Goal: Task Accomplishment & Management: Manage account settings

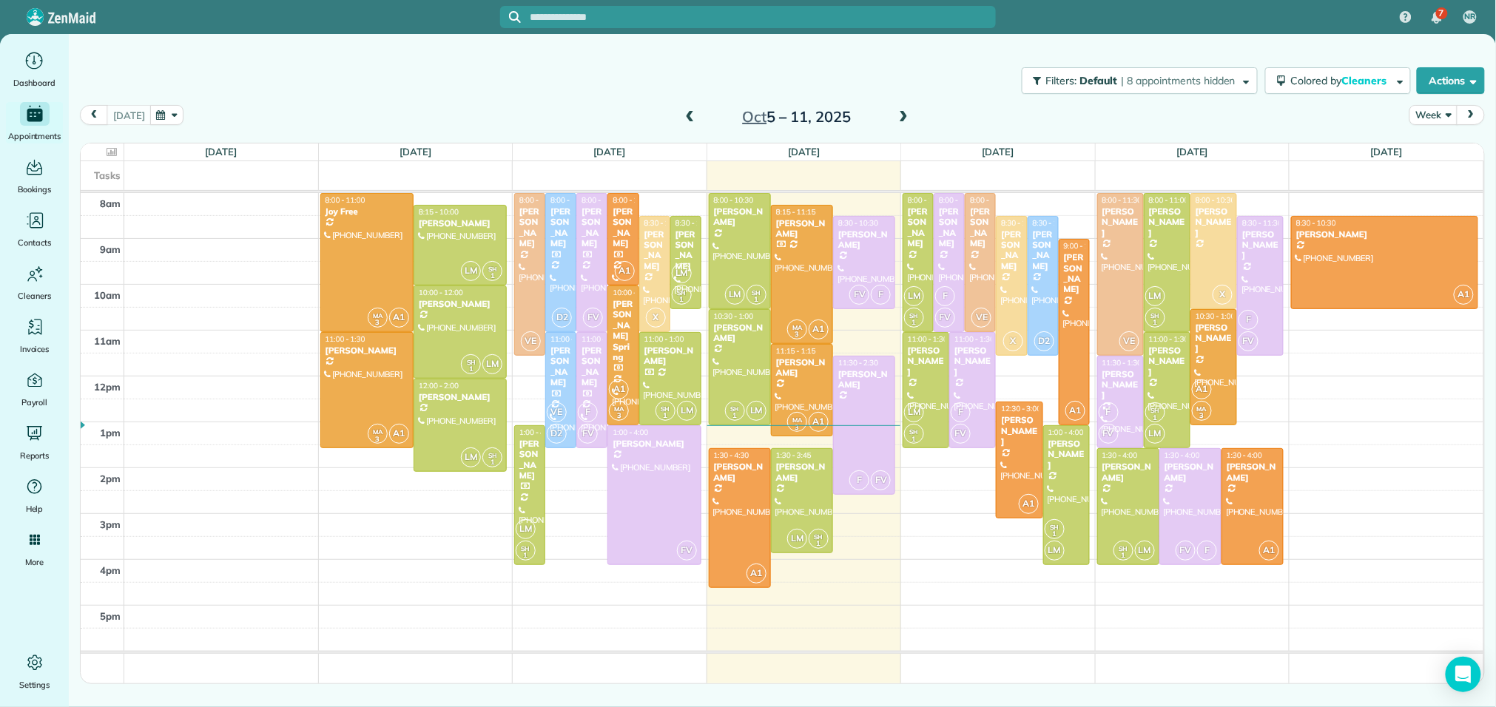
click at [904, 118] on span at bounding box center [903, 117] width 16 height 13
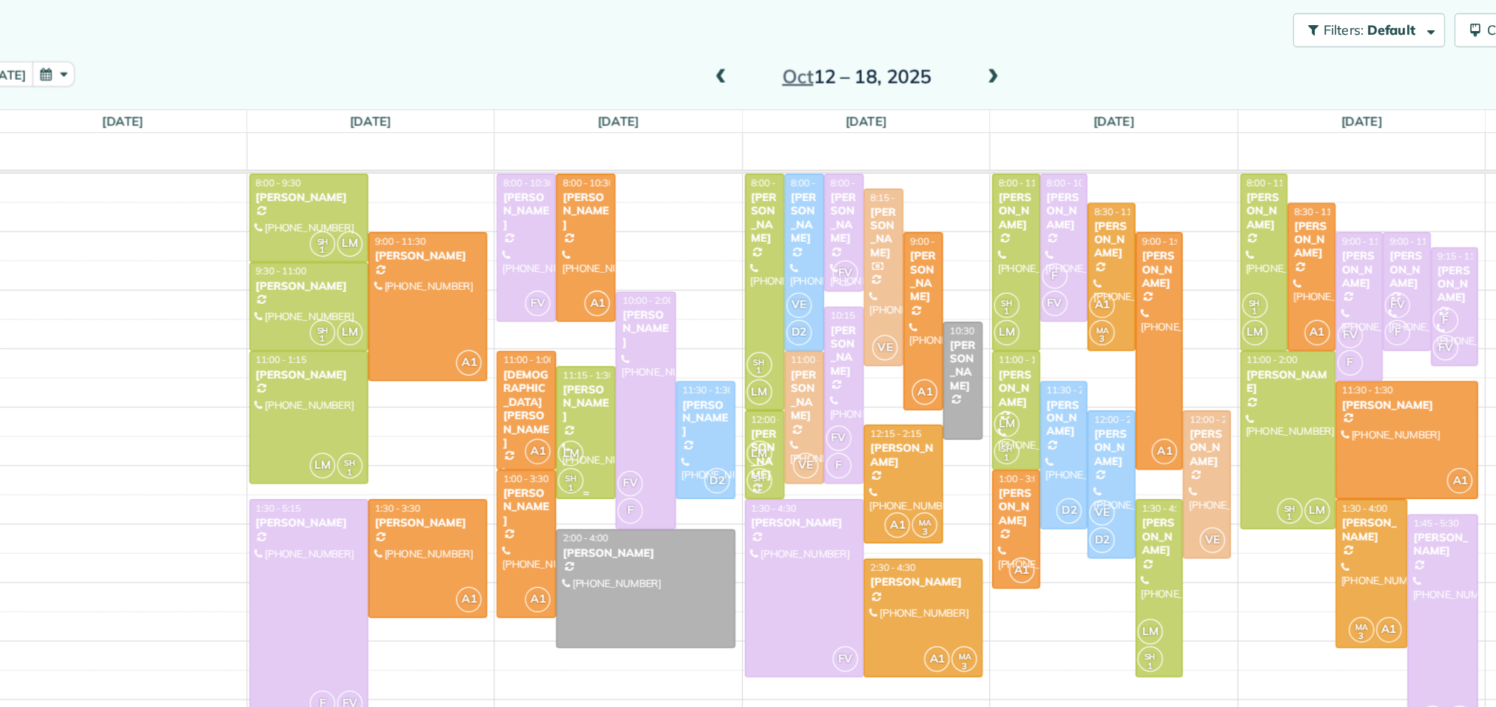
click at [593, 371] on div "[PERSON_NAME]" at bounding box center [584, 373] width 38 height 32
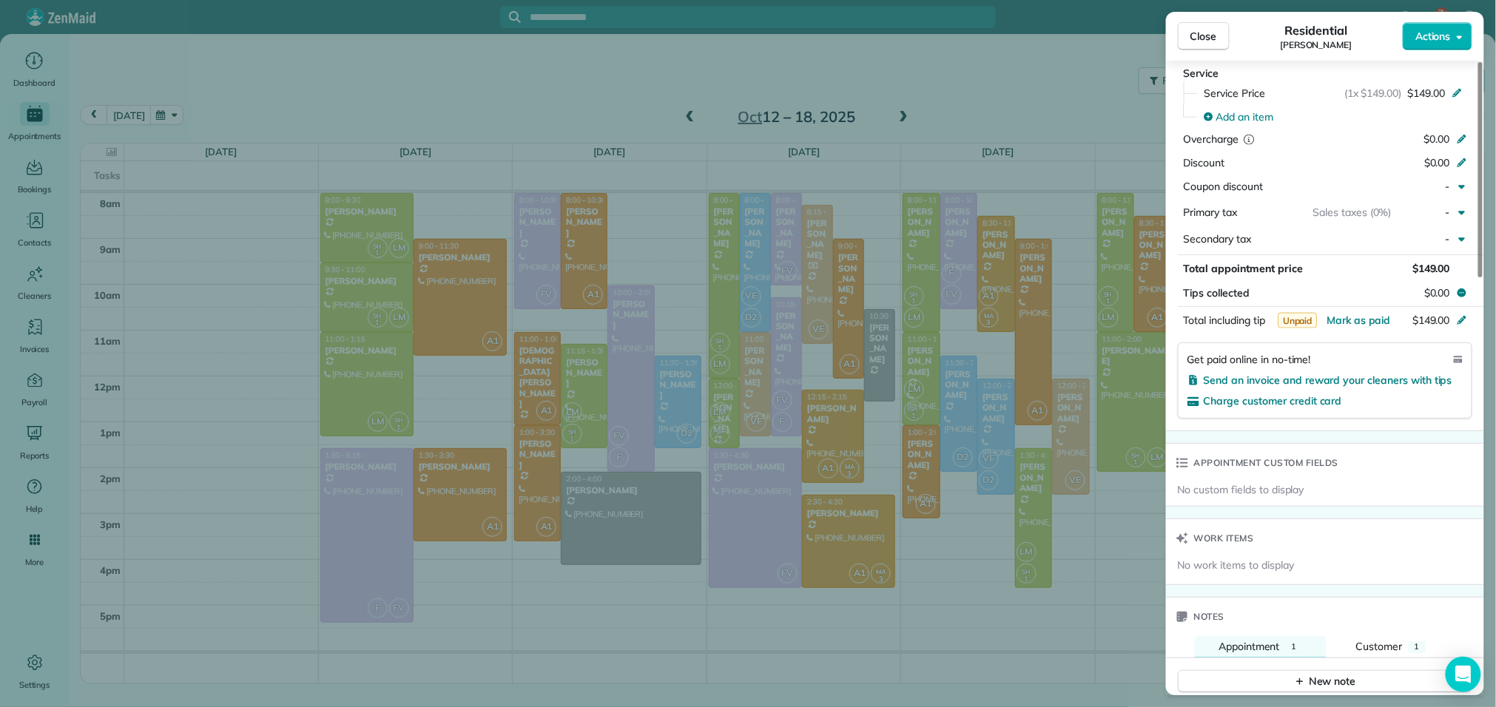
scroll to position [1229, 0]
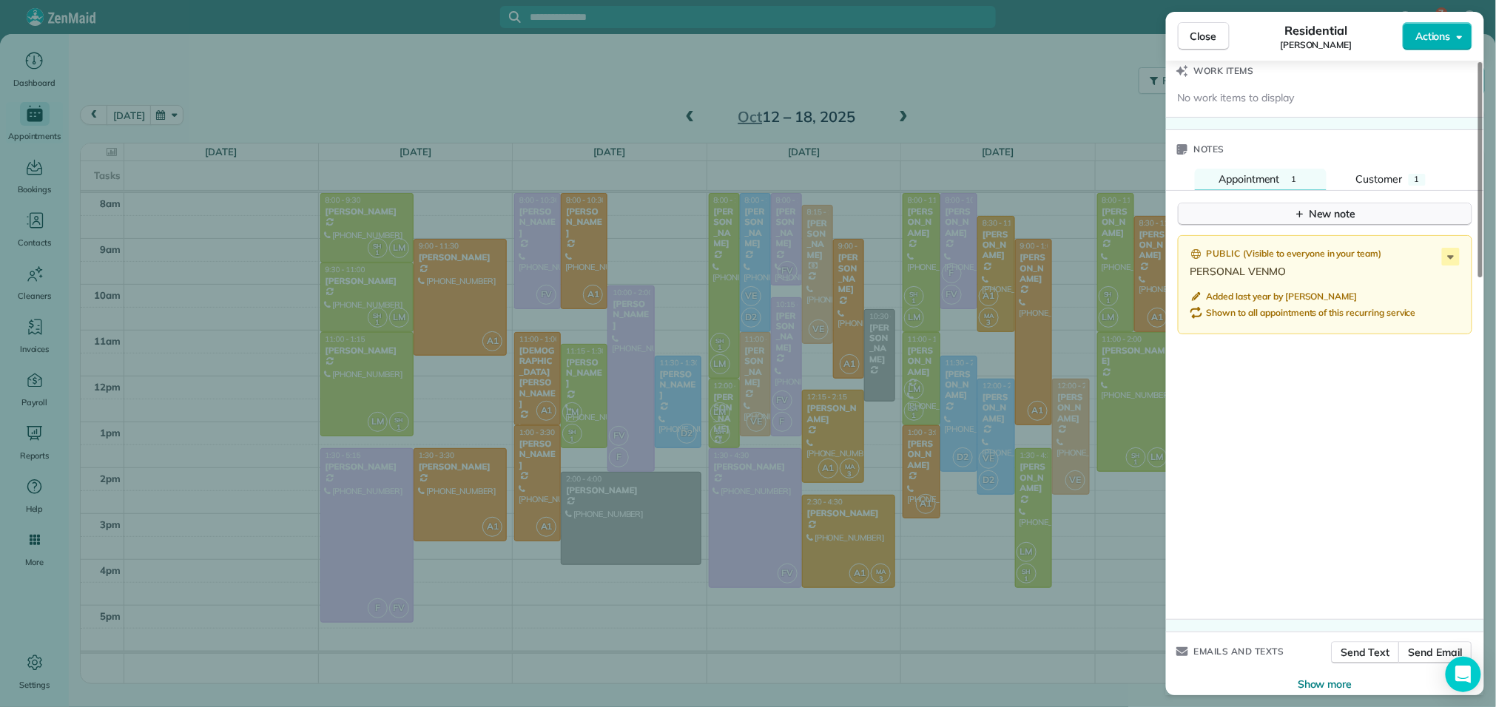
click at [1334, 206] on div "New note" at bounding box center [1325, 214] width 62 height 16
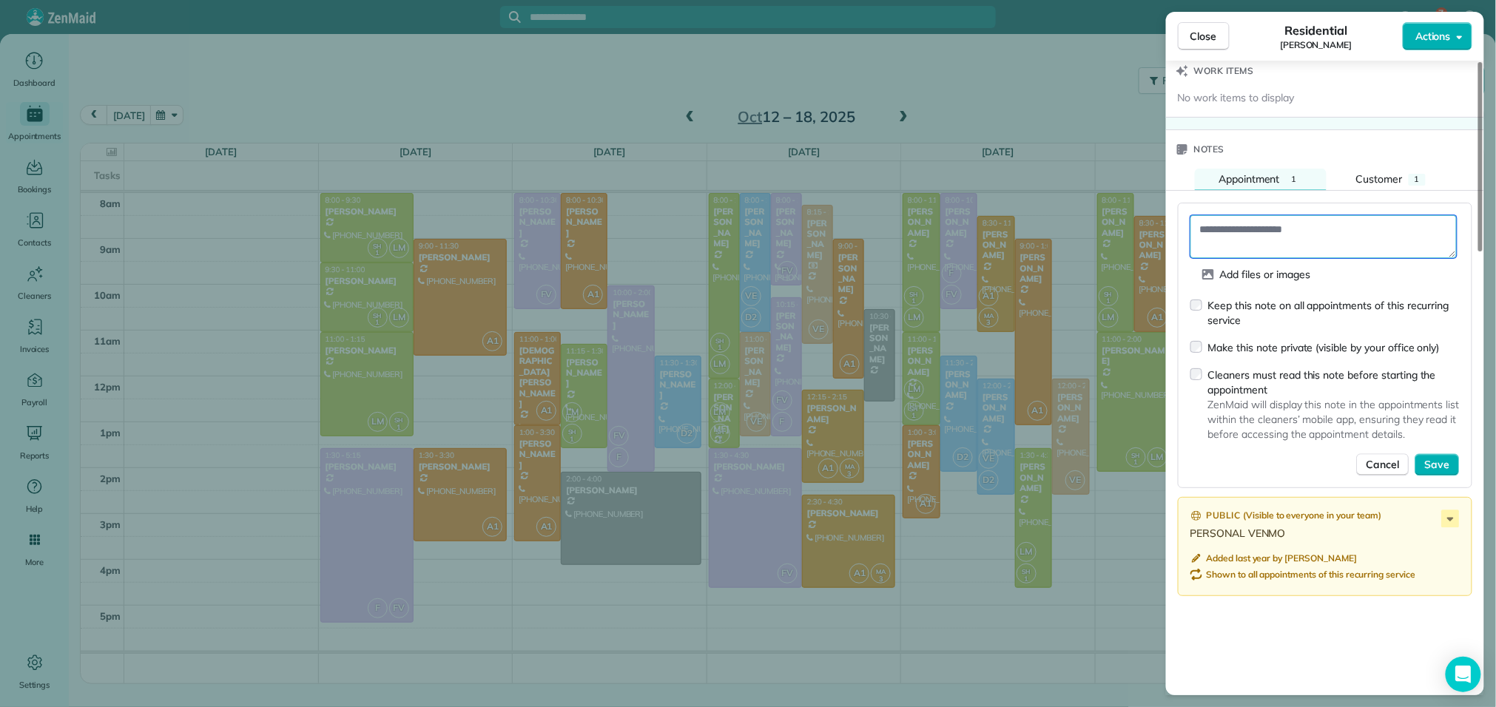
click at [1299, 215] on textarea at bounding box center [1323, 236] width 266 height 43
type textarea "**********"
click at [1449, 458] on span "Save" at bounding box center [1437, 465] width 25 height 15
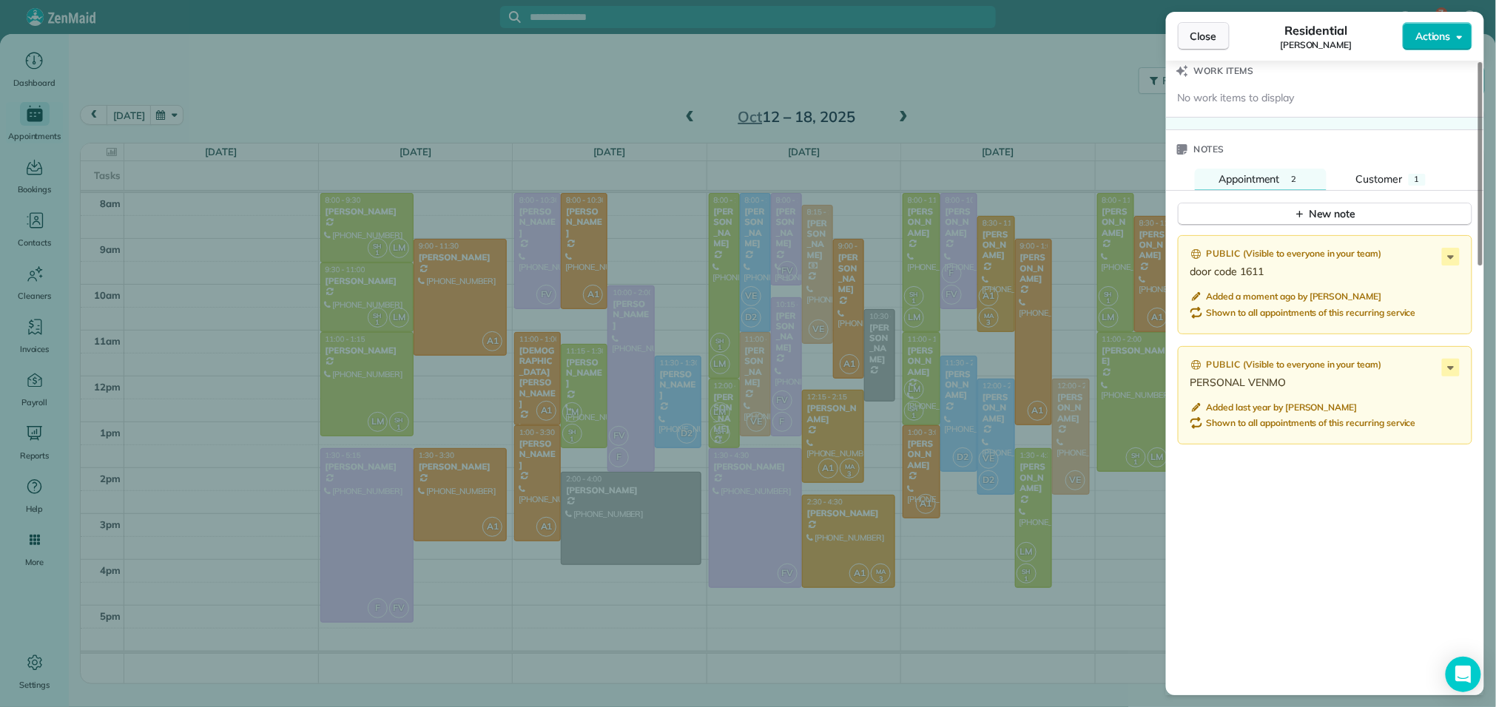
click at [1213, 25] on button "Close" at bounding box center [1204, 36] width 52 height 28
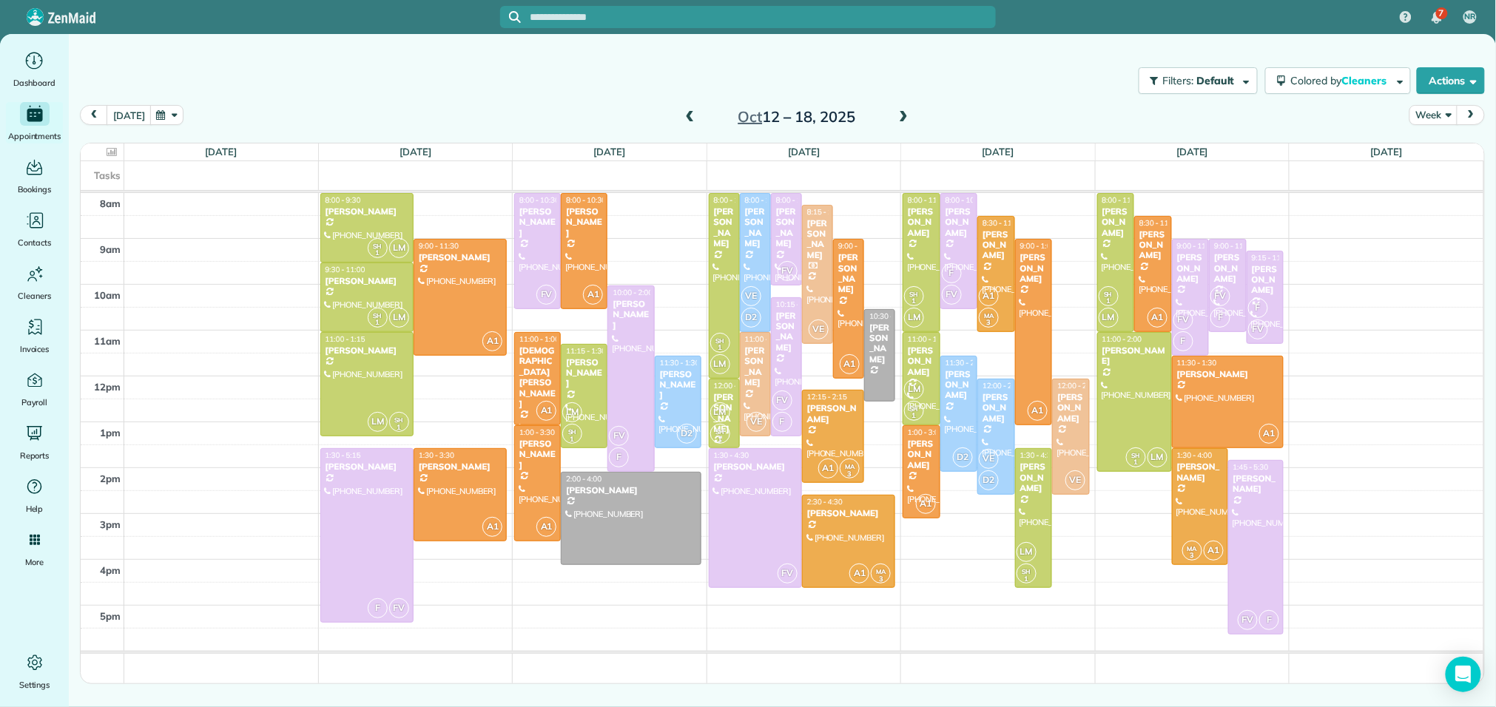
click at [687, 115] on span at bounding box center [690, 117] width 16 height 13
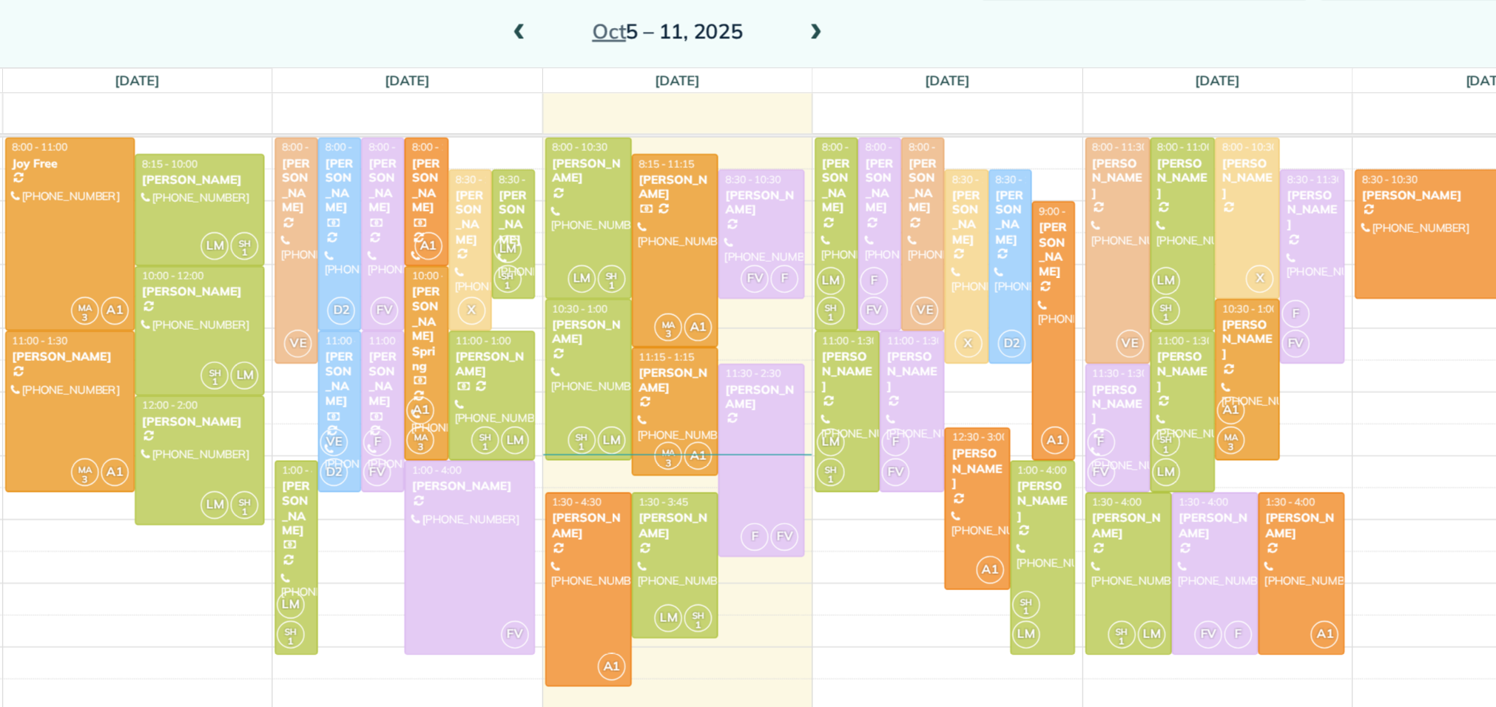
click at [900, 115] on span at bounding box center [903, 117] width 16 height 13
